Goal: Task Accomplishment & Management: Manage account settings

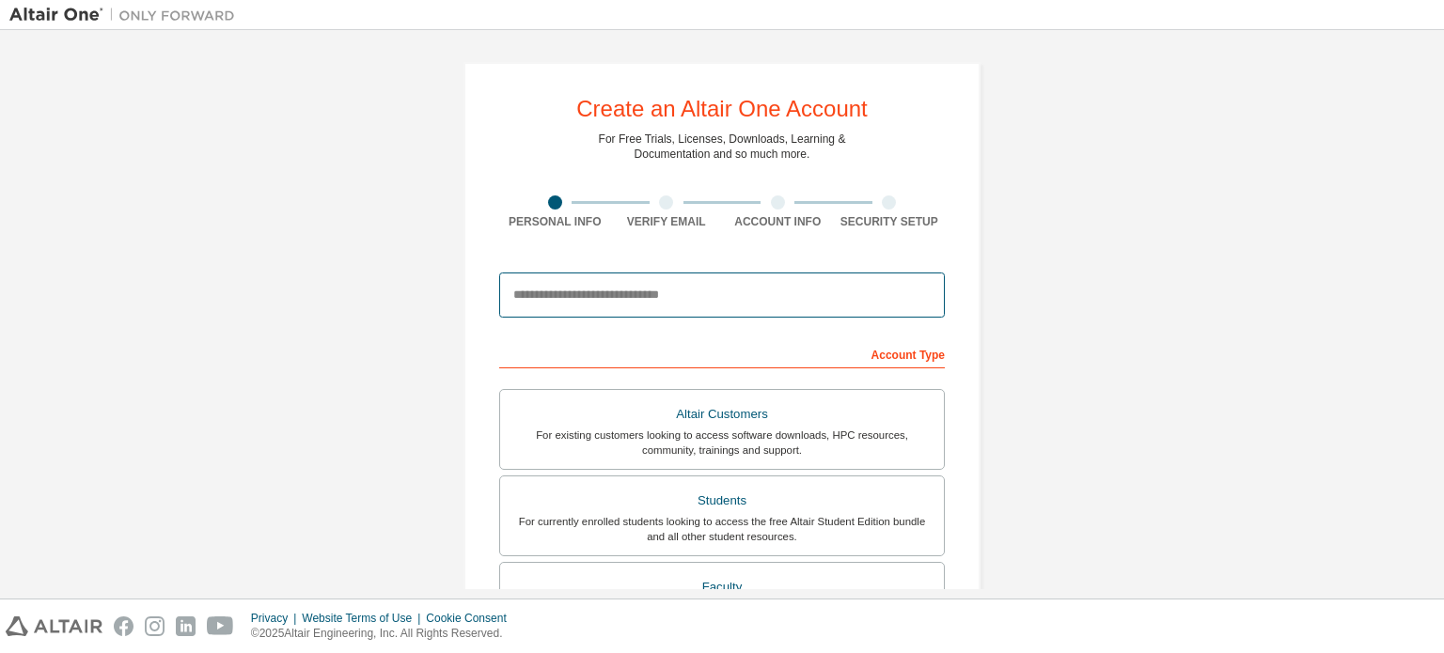
click at [793, 302] on input "email" at bounding box center [722, 295] width 446 height 45
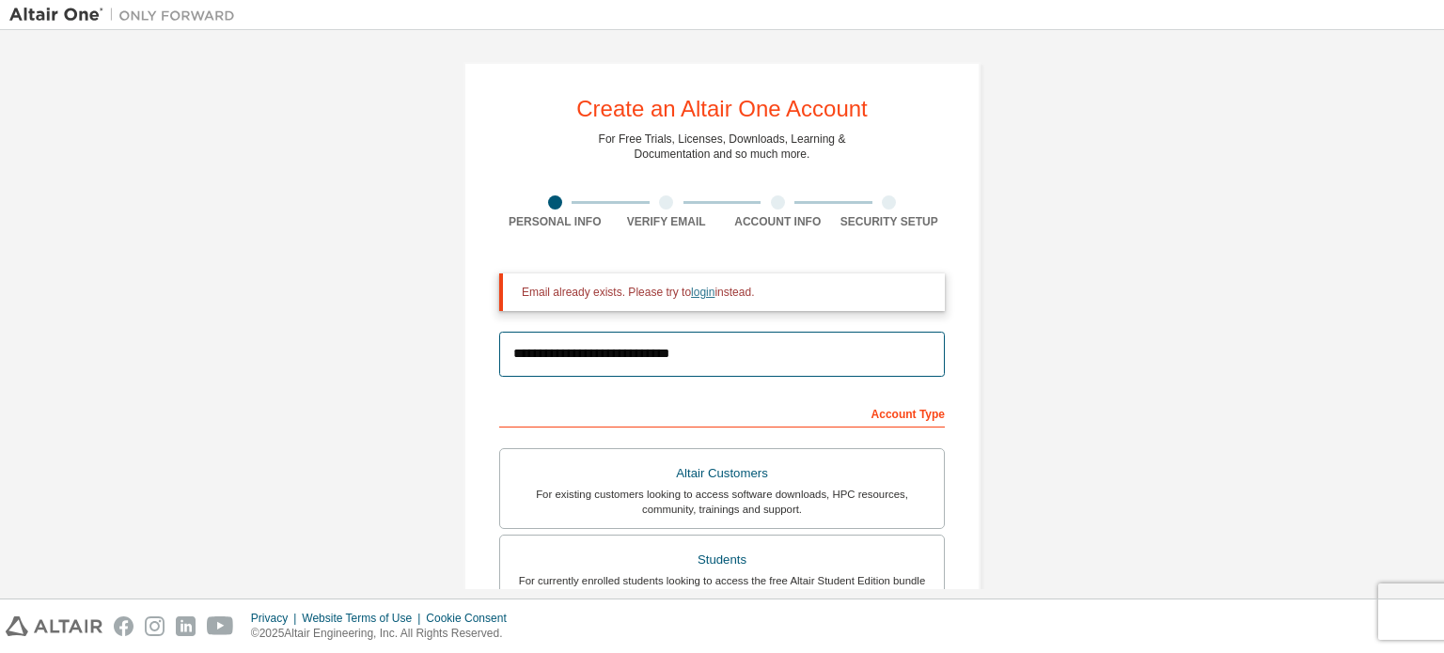
type input "**********"
click at [692, 294] on link "login" at bounding box center [703, 292] width 24 height 13
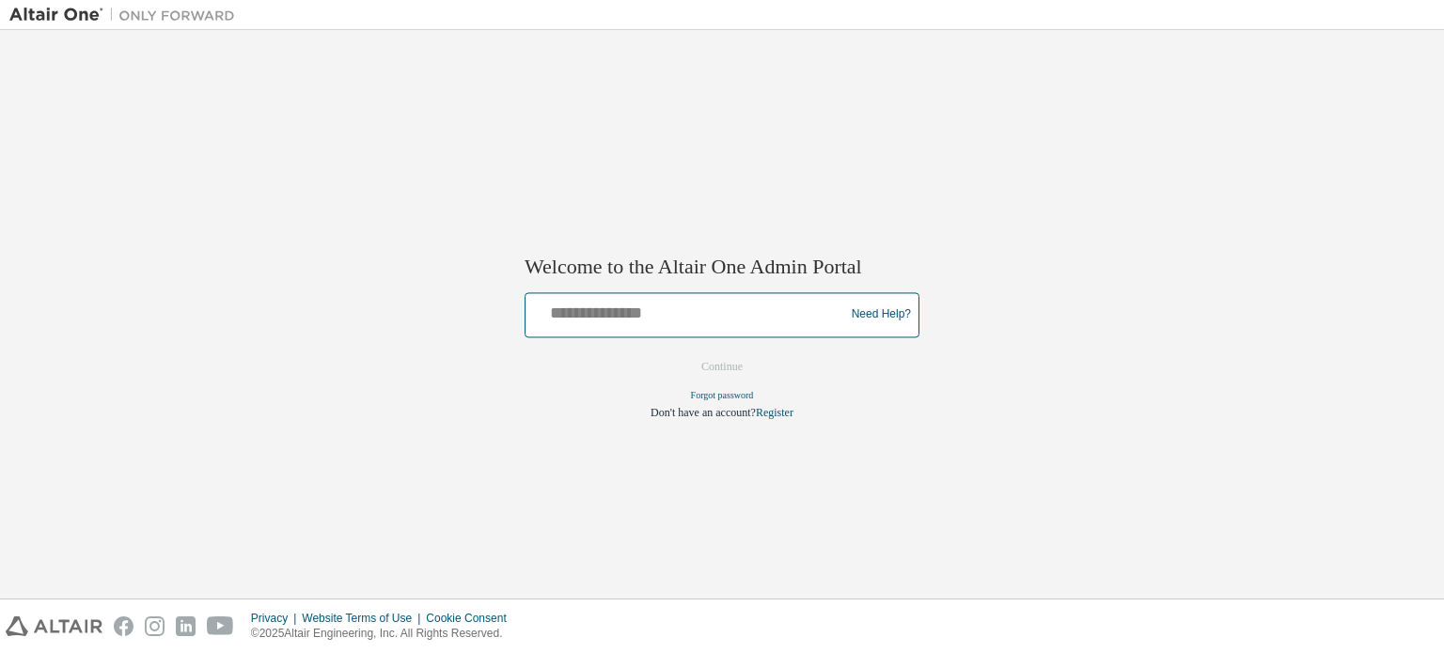
click at [753, 301] on input "text" at bounding box center [687, 310] width 309 height 27
click at [766, 314] on input "text" at bounding box center [687, 310] width 309 height 27
type input "**********"
click at [723, 358] on button "Continue" at bounding box center [722, 367] width 81 height 28
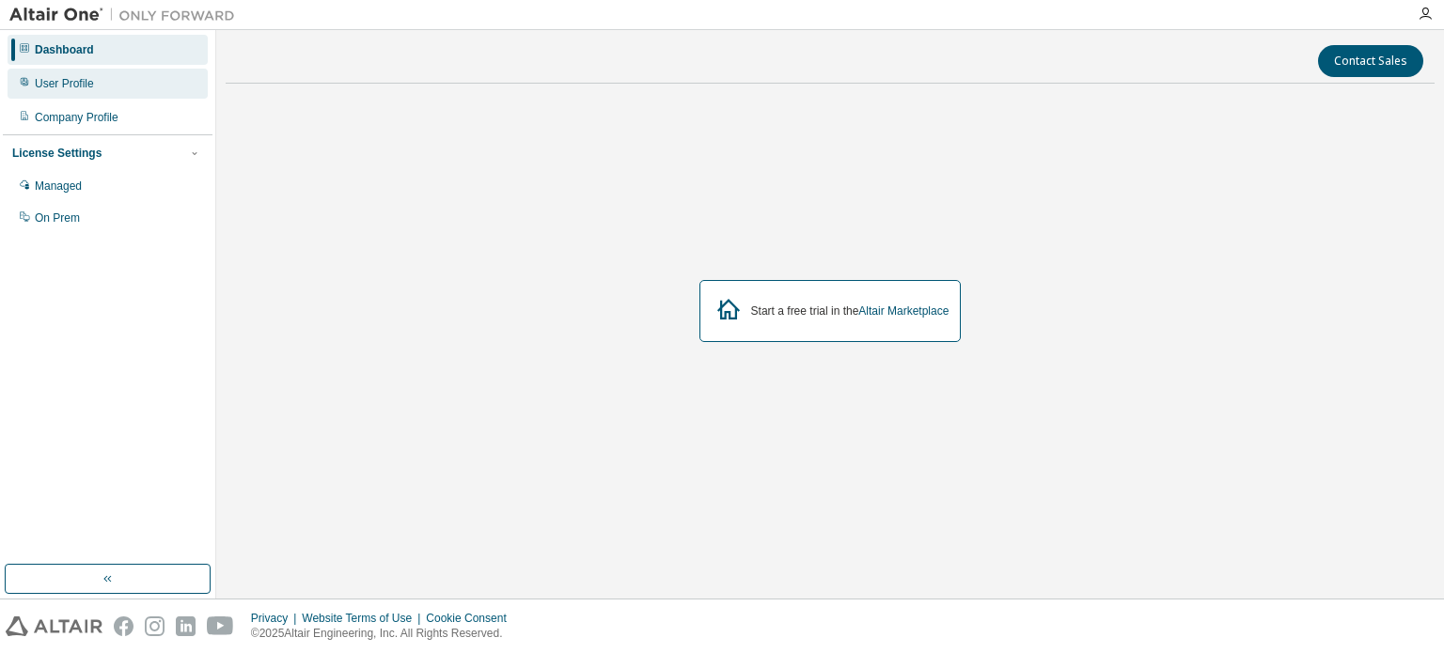
click at [118, 92] on div "User Profile" at bounding box center [108, 84] width 200 height 30
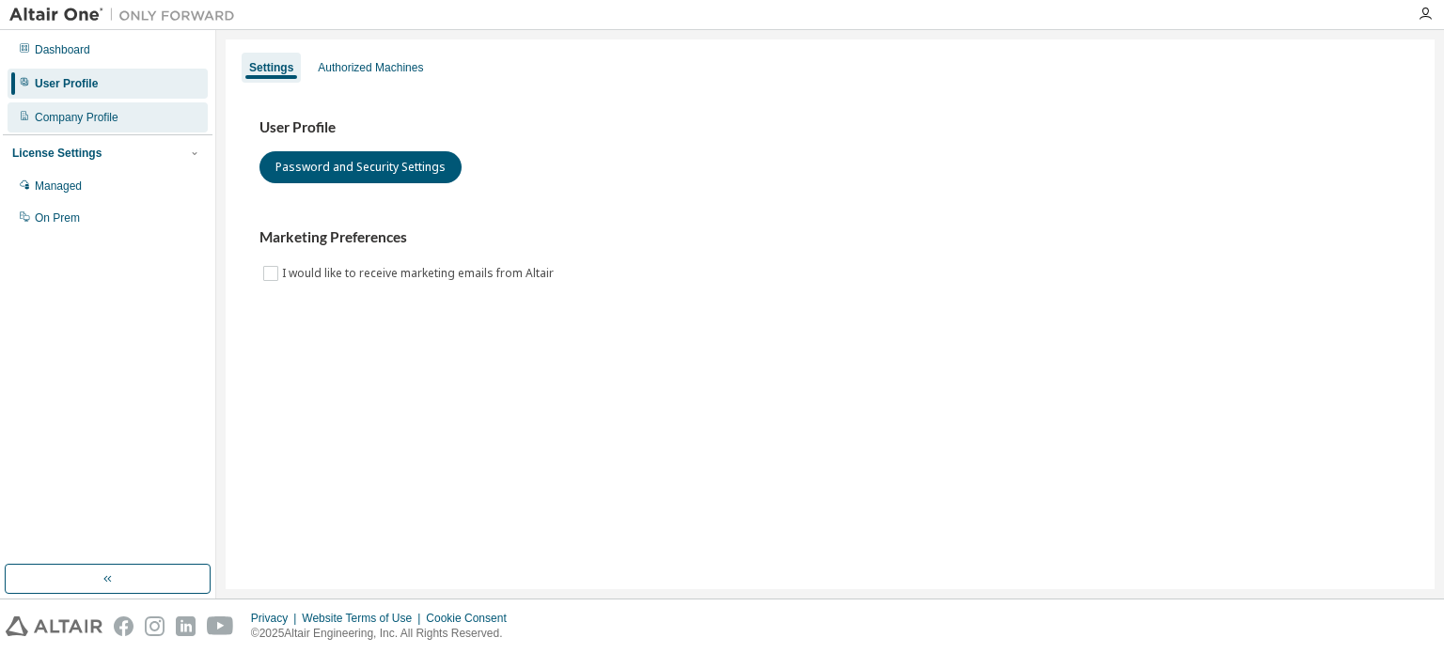
click at [129, 116] on div "Company Profile" at bounding box center [108, 117] width 200 height 30
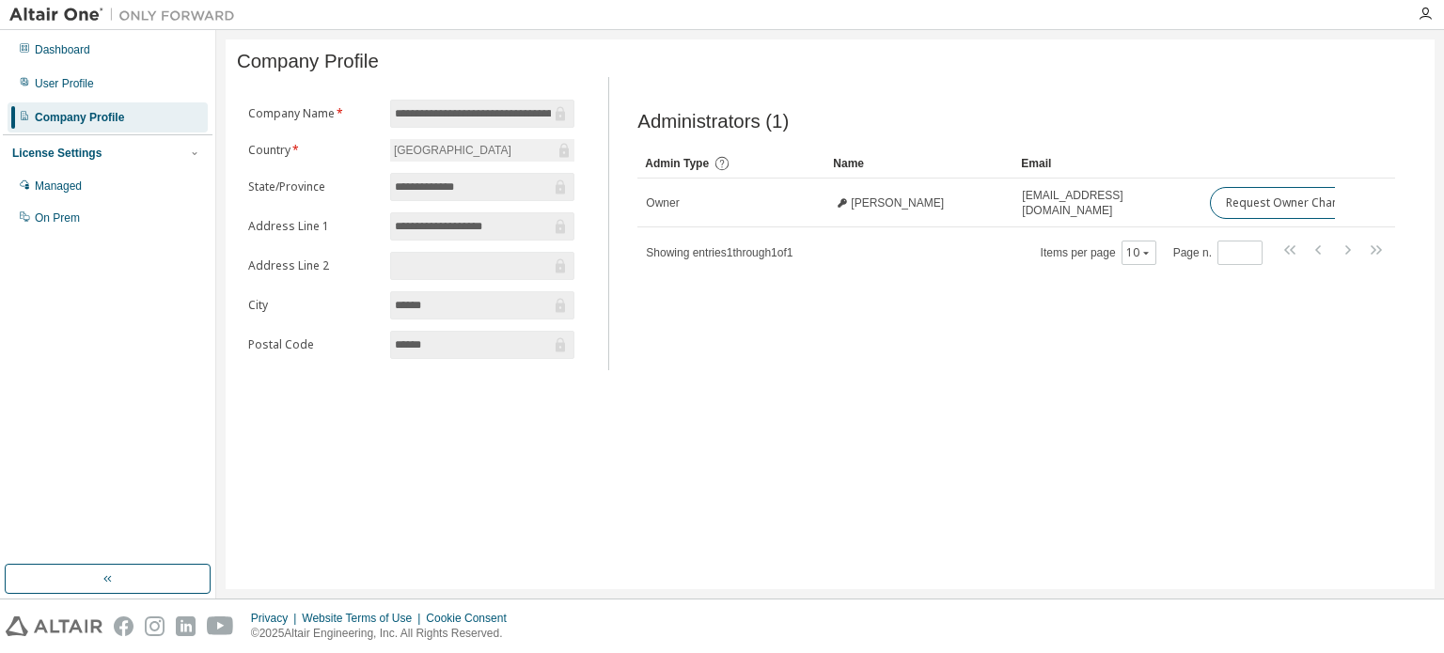
click at [179, 154] on div "License Settings" at bounding box center [107, 153] width 191 height 17
click at [77, 62] on div "Dashboard" at bounding box center [108, 50] width 200 height 30
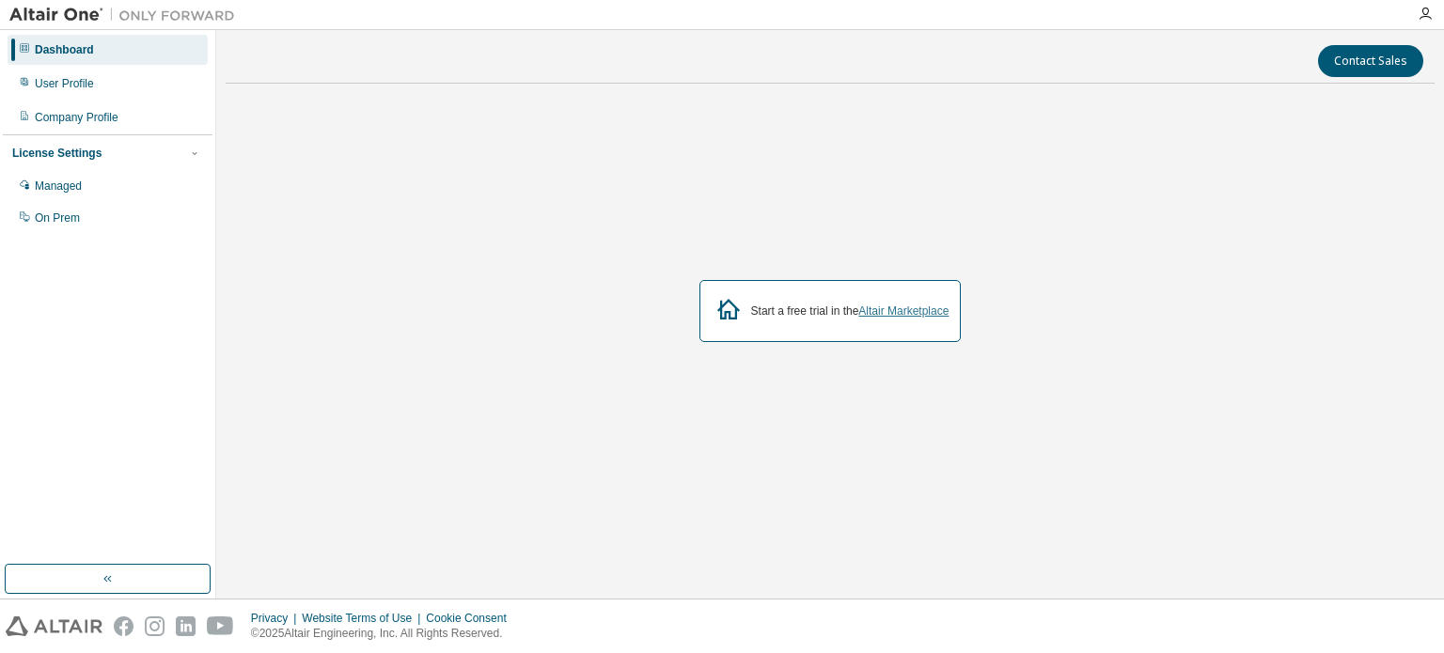
click at [911, 307] on link "Altair Marketplace" at bounding box center [903, 311] width 90 height 13
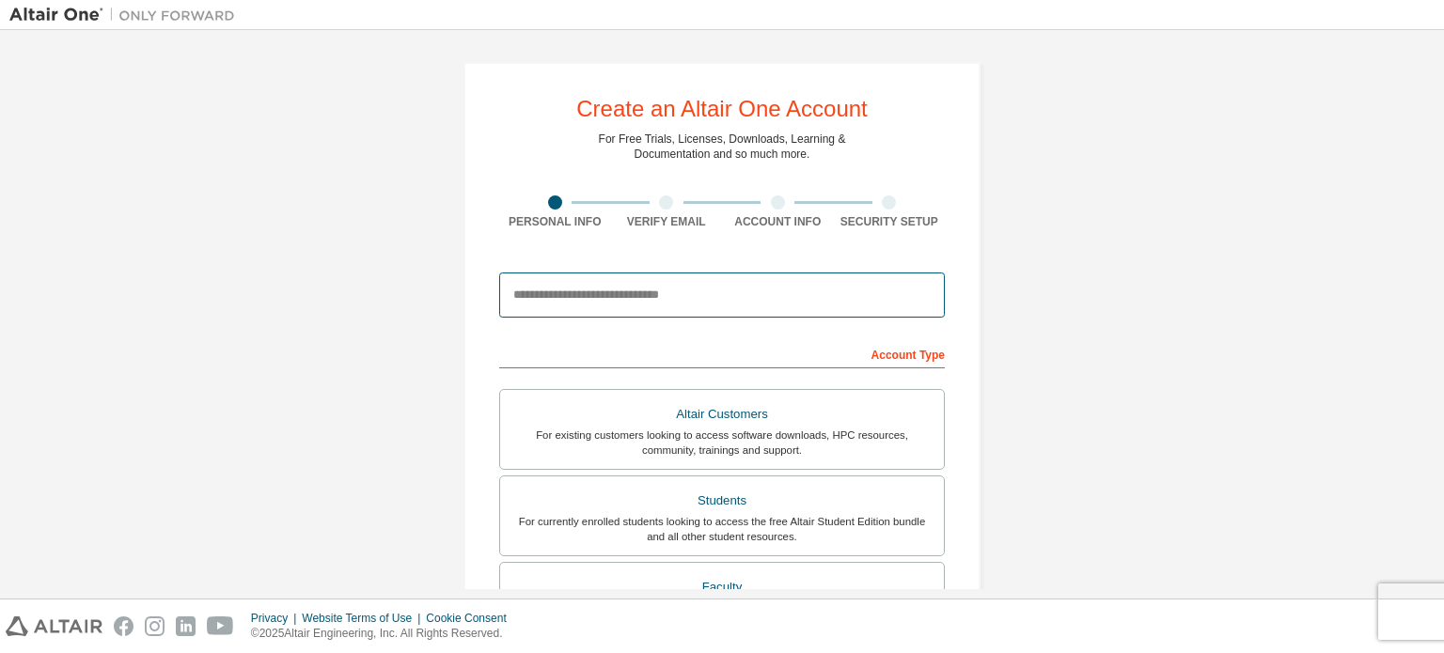
drag, startPoint x: 0, startPoint y: 0, endPoint x: 677, endPoint y: 278, distance: 731.8
click at [677, 278] on input "email" at bounding box center [722, 295] width 446 height 45
type input "**********"
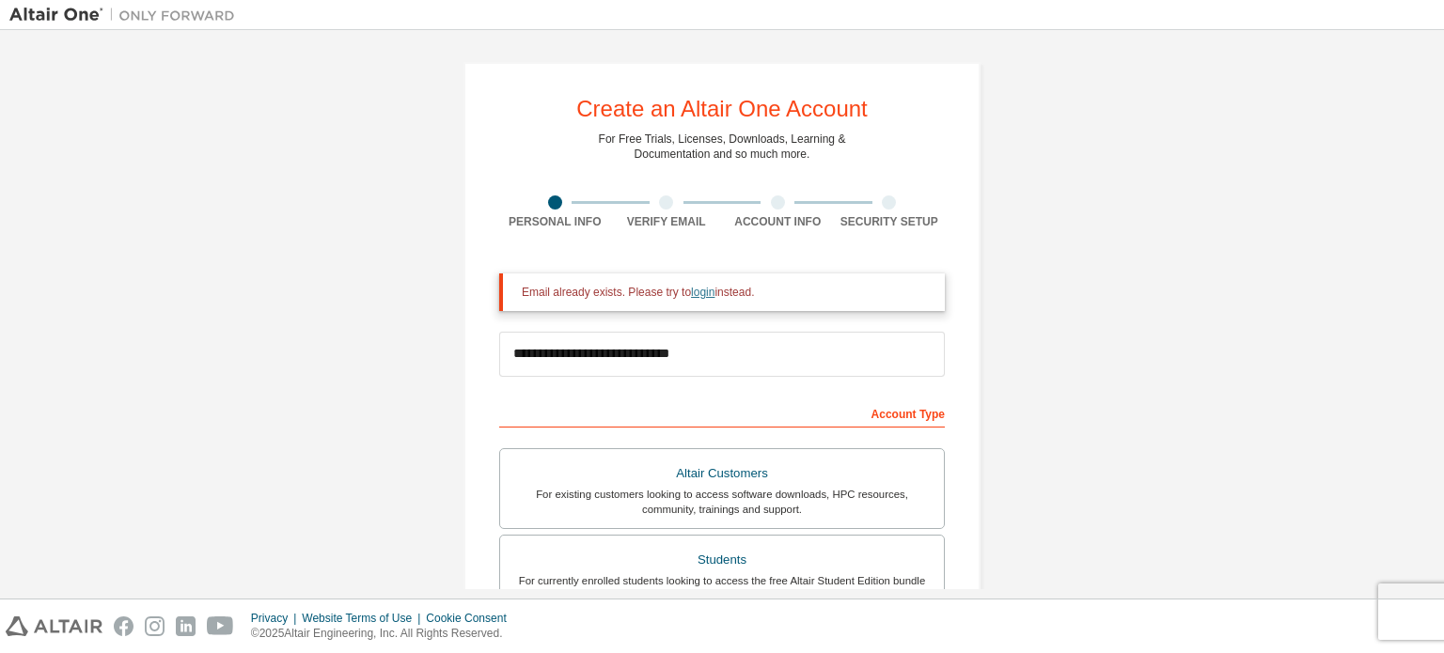
click at [691, 290] on link "login" at bounding box center [703, 292] width 24 height 13
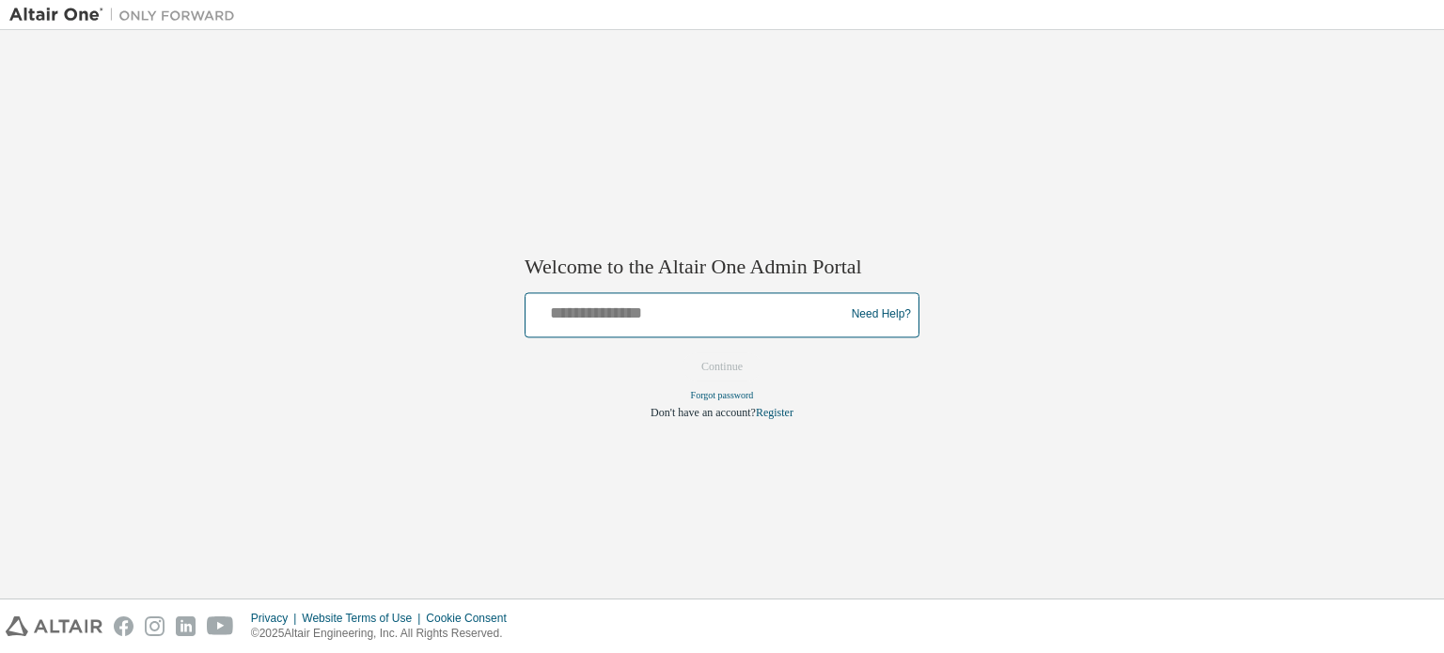
click at [684, 315] on input "text" at bounding box center [687, 310] width 309 height 27
type input "**********"
click at [756, 361] on button "Continue" at bounding box center [722, 367] width 81 height 28
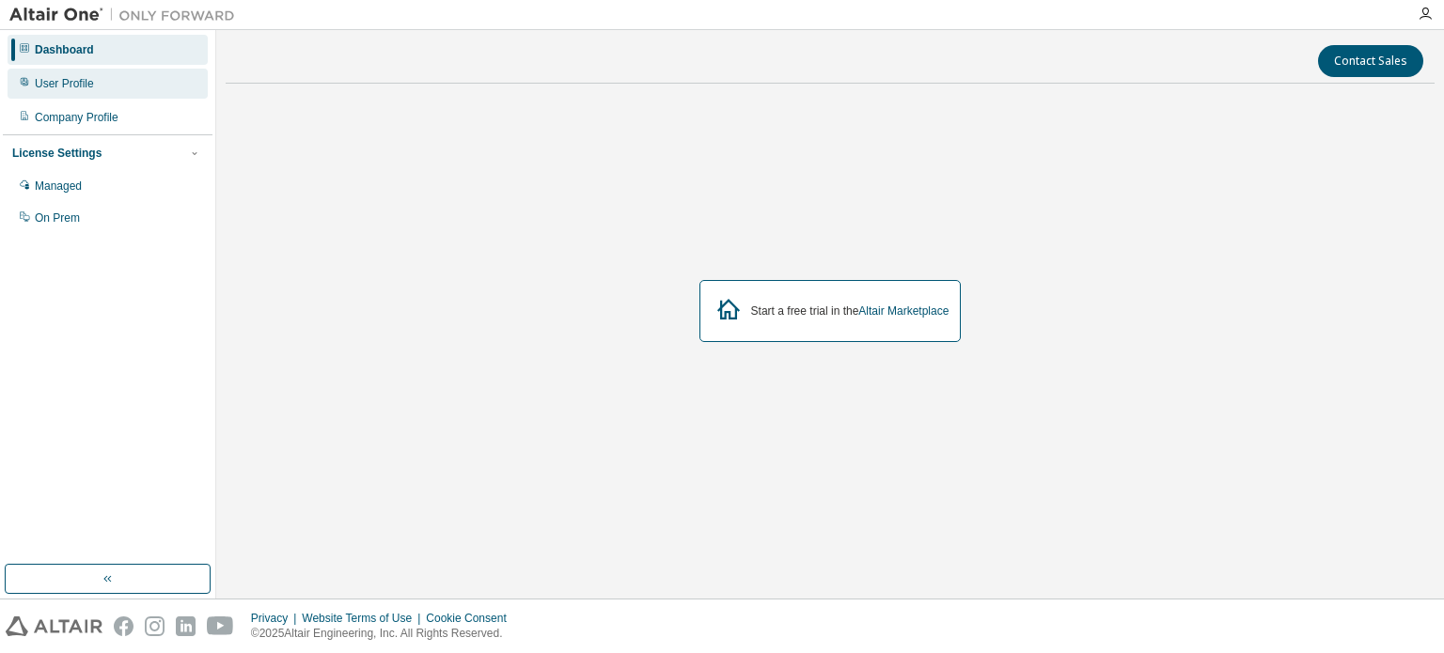
click at [112, 86] on div "User Profile" at bounding box center [108, 84] width 200 height 30
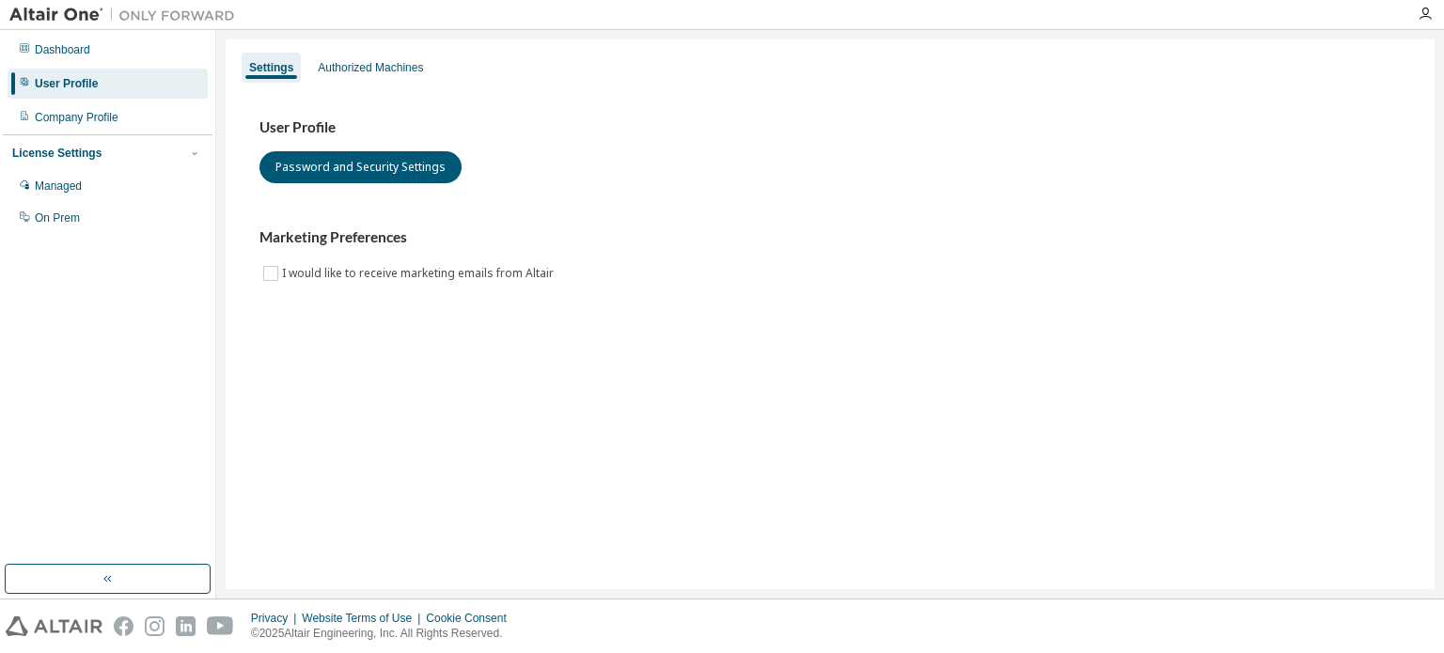
click at [109, 86] on div "User Profile" at bounding box center [108, 84] width 200 height 30
click at [1429, 17] on icon "button" at bounding box center [1425, 14] width 15 height 15
